Goal: Navigation & Orientation: Go to known website

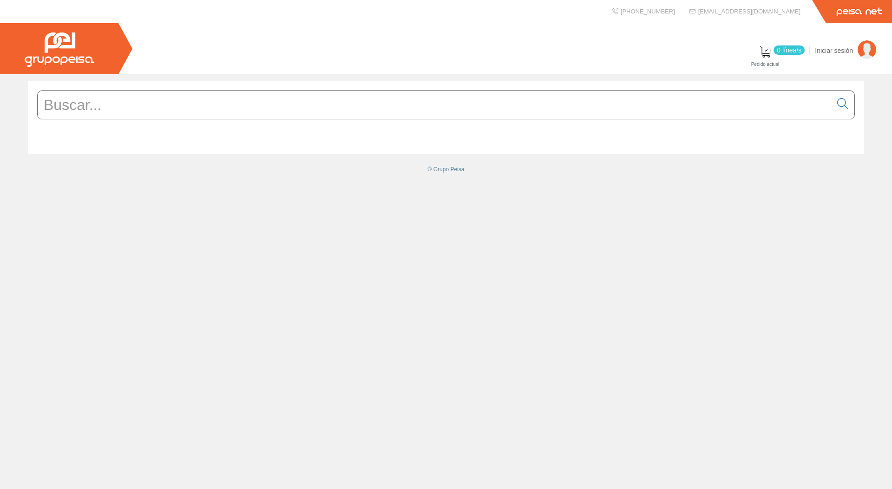
drag, startPoint x: 629, startPoint y: 55, endPoint x: 662, endPoint y: 10, distance: 55.2
click at [632, 51] on div "0 línea/s Pedido actual Iniciar sesión" at bounding box center [446, 48] width 892 height 51
click at [637, 282] on div "© Grupo Peisa" at bounding box center [446, 281] width 892 height 415
drag, startPoint x: 610, startPoint y: 304, endPoint x: 819, endPoint y: 60, distance: 320.7
click at [610, 303] on div "© Grupo Peisa" at bounding box center [446, 281] width 892 height 415
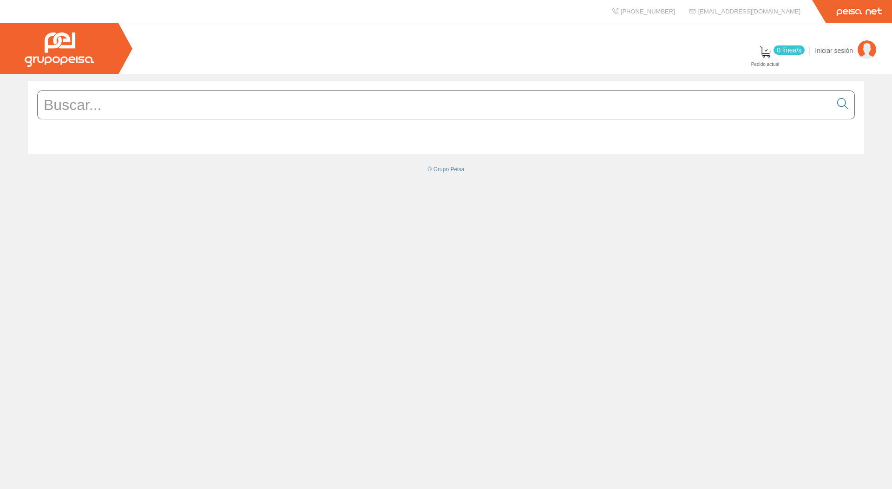
click at [761, 244] on div "© Grupo Peisa" at bounding box center [446, 281] width 892 height 415
